Goal: Task Accomplishment & Management: Manage account settings

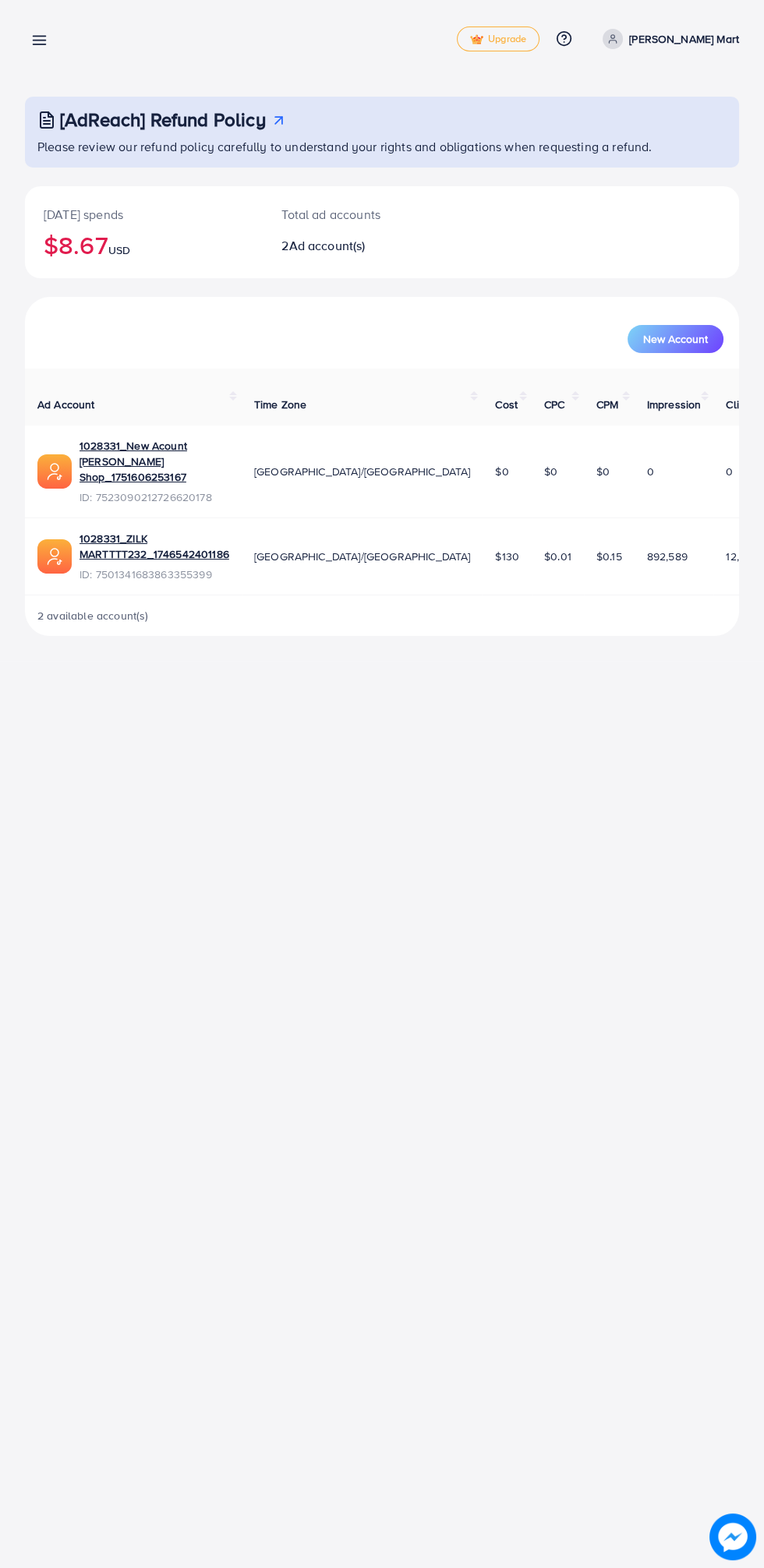
click at [715, 45] on p "Zilk Mart" at bounding box center [683, 38] width 110 height 18
click at [715, 46] on p "Zilk Mart" at bounding box center [683, 38] width 110 height 18
click at [723, 39] on p "Zilk Mart" at bounding box center [683, 38] width 110 height 18
click at [729, 120] on link "Log out" at bounding box center [664, 128] width 148 height 35
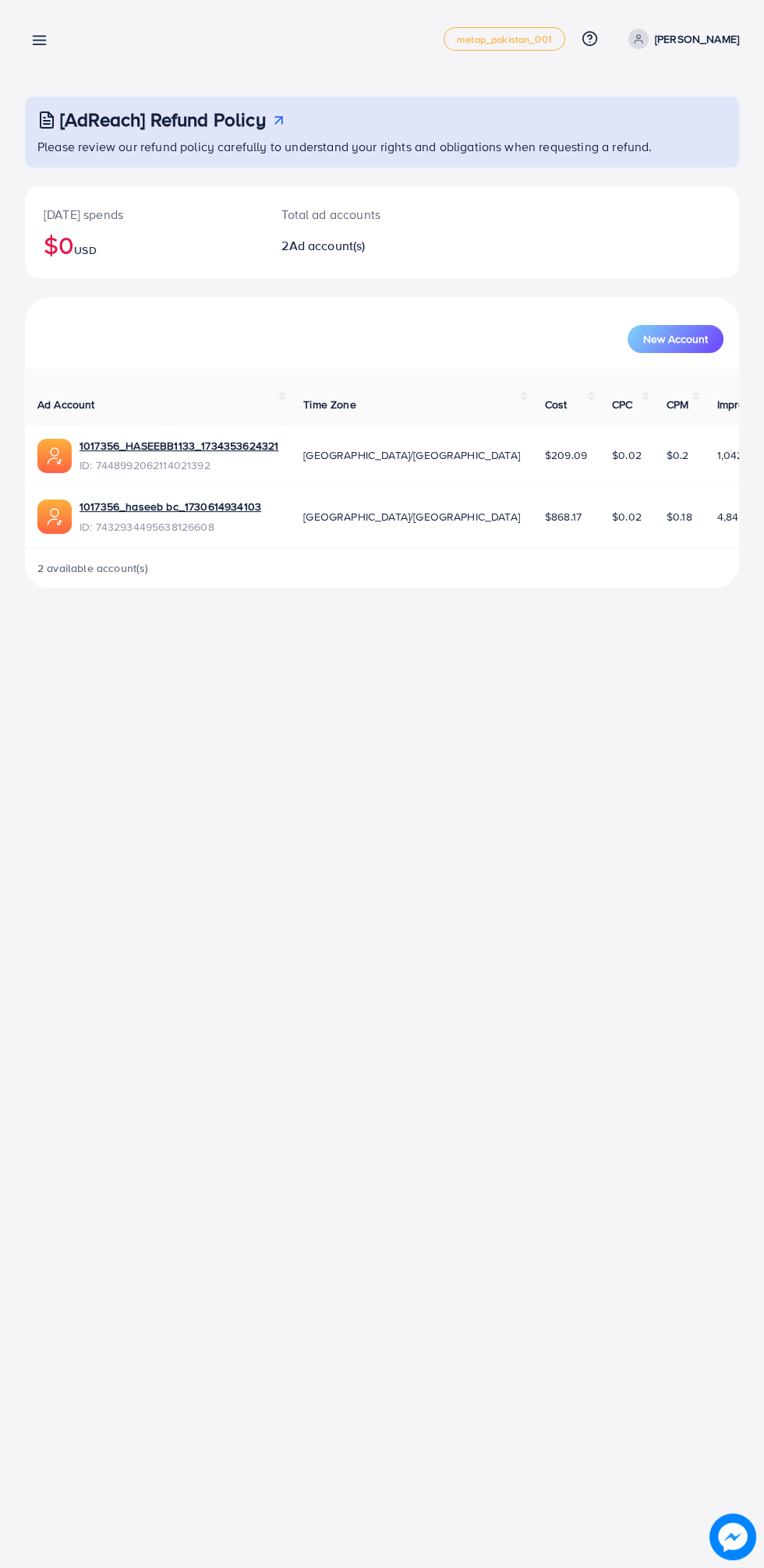
click at [116, 526] on span "ID: 7432934495638126608" at bounding box center [170, 527] width 182 height 16
click at [100, 507] on link "1017356_haseeb bc_1730614934103" at bounding box center [170, 506] width 182 height 16
click at [102, 503] on link "1017356_haseeb bc_1730614934103" at bounding box center [170, 506] width 182 height 16
click at [32, 36] on icon at bounding box center [39, 40] width 17 height 17
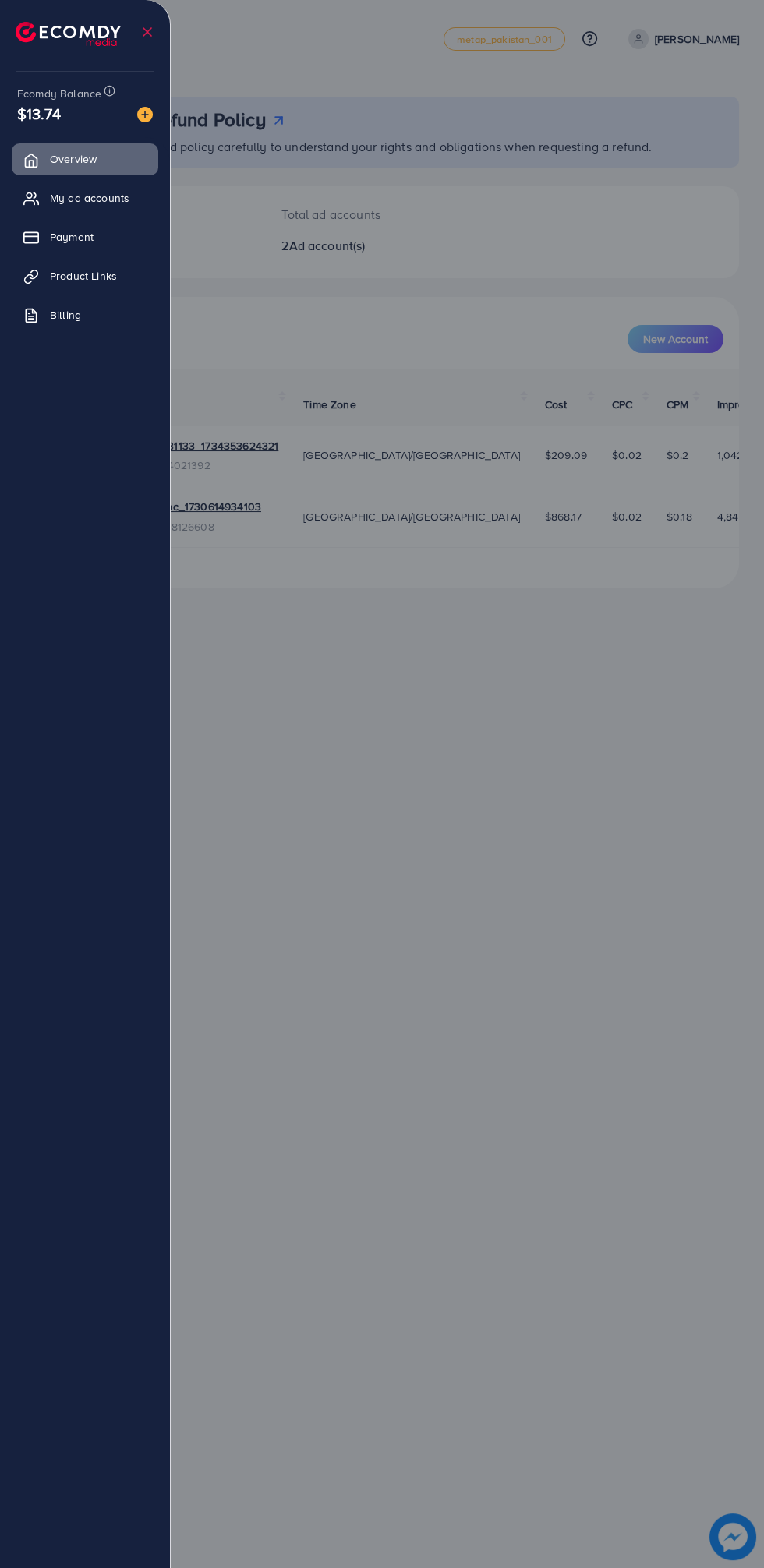
click at [332, 655] on div at bounding box center [382, 940] width 764 height 1881
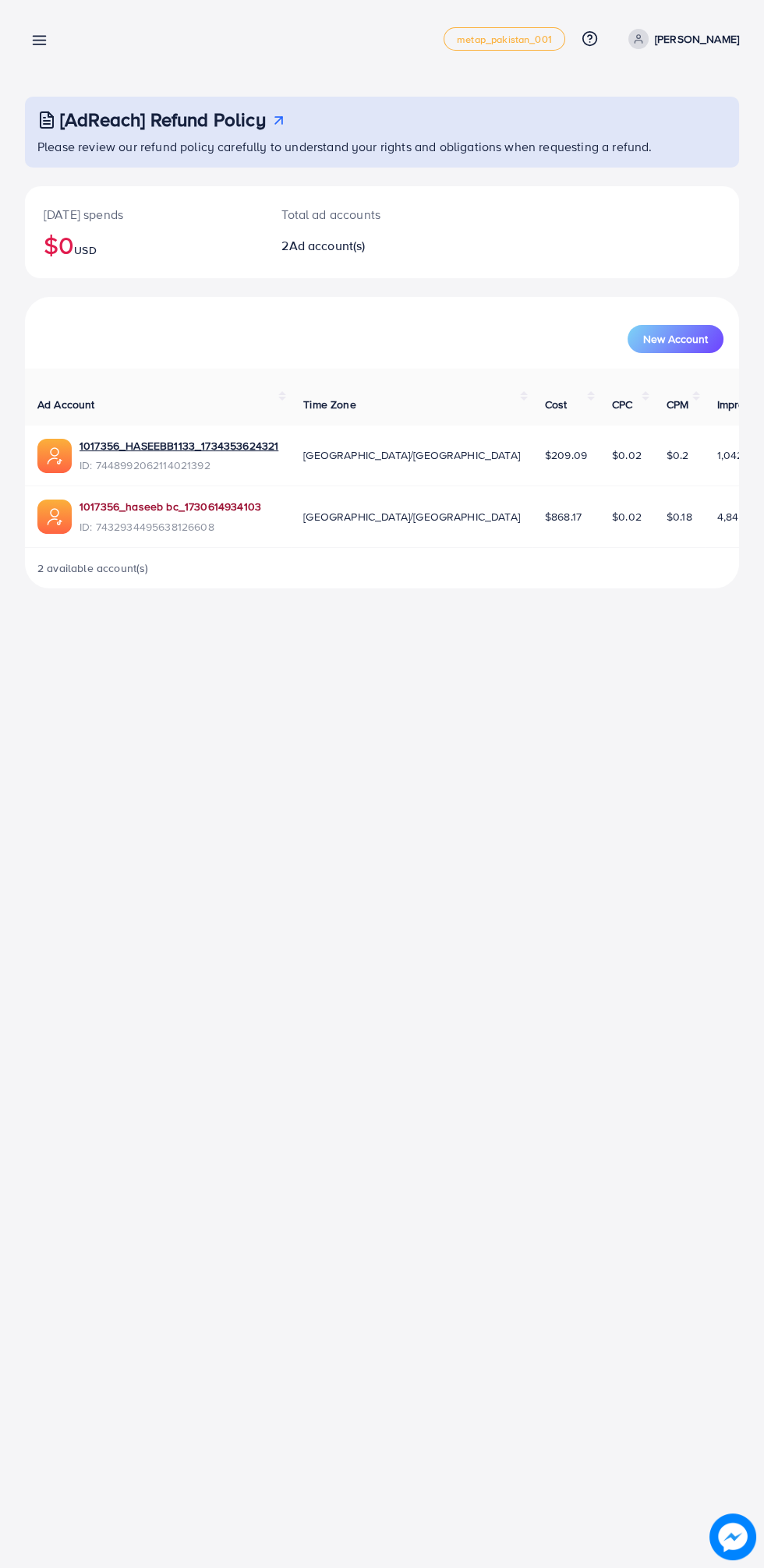
click at [149, 507] on link "1017356_haseeb bc_1730614934103" at bounding box center [170, 506] width 182 height 16
click at [209, 506] on link "1017356_haseeb bc_1730614934103" at bounding box center [170, 506] width 182 height 16
